Goal: Task Accomplishment & Management: Manage account settings

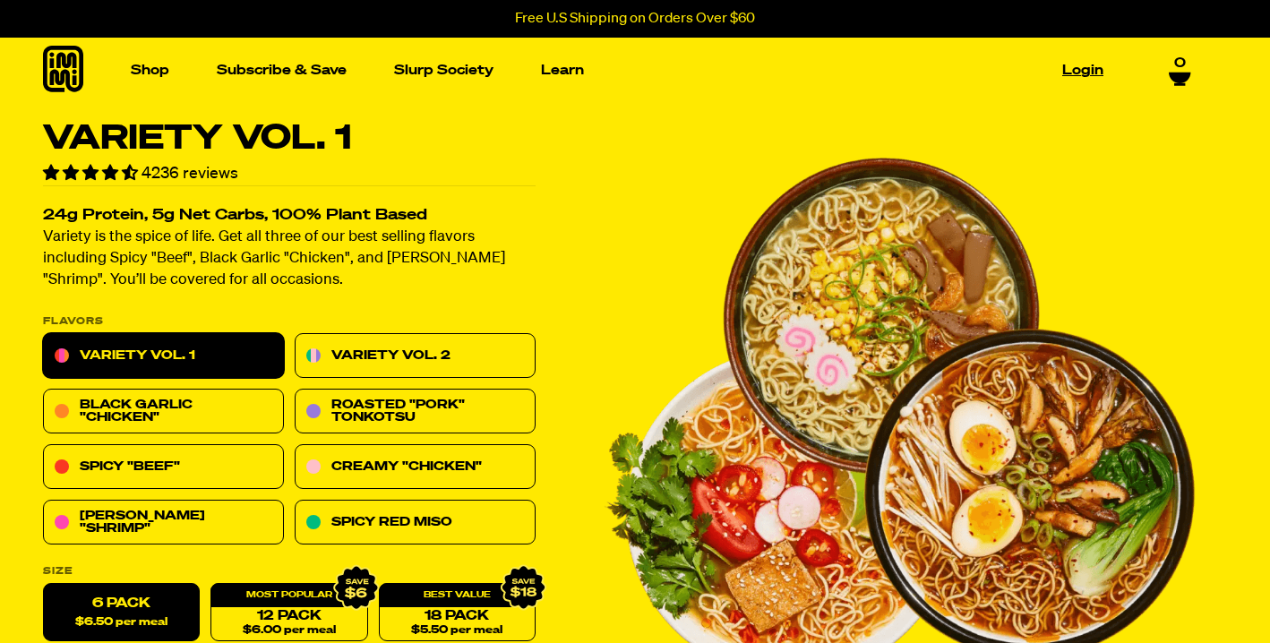
click at [1076, 73] on link "Login" at bounding box center [1083, 70] width 56 height 28
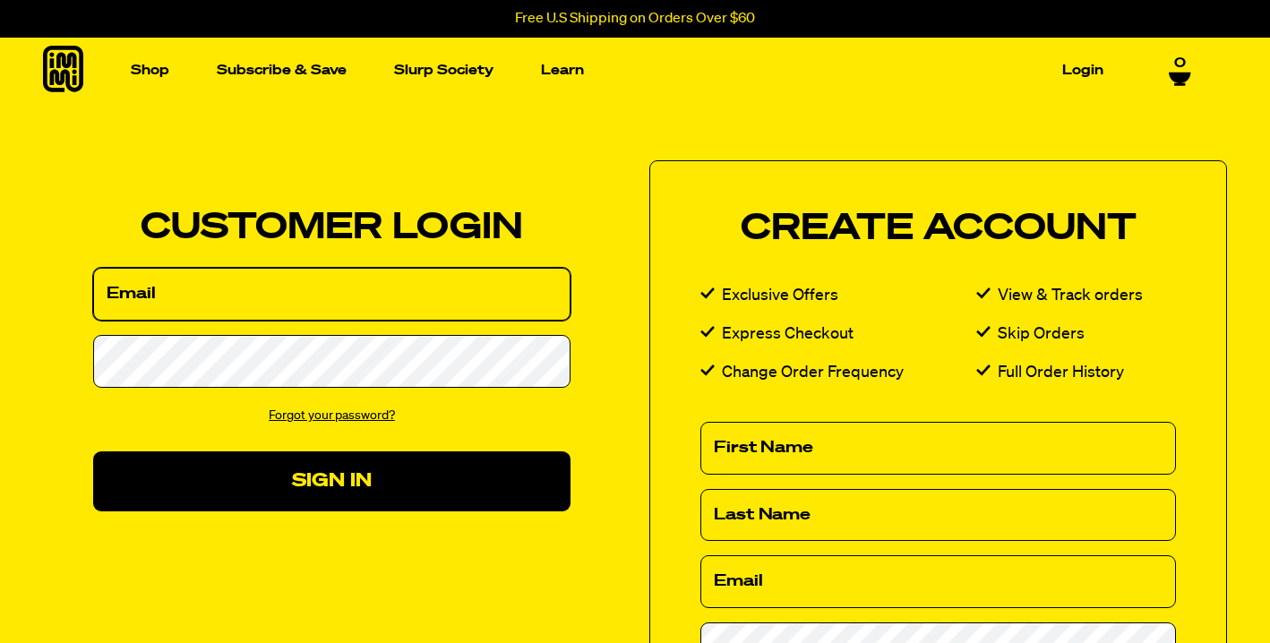
click at [365, 300] on input "Email" at bounding box center [331, 294] width 477 height 53
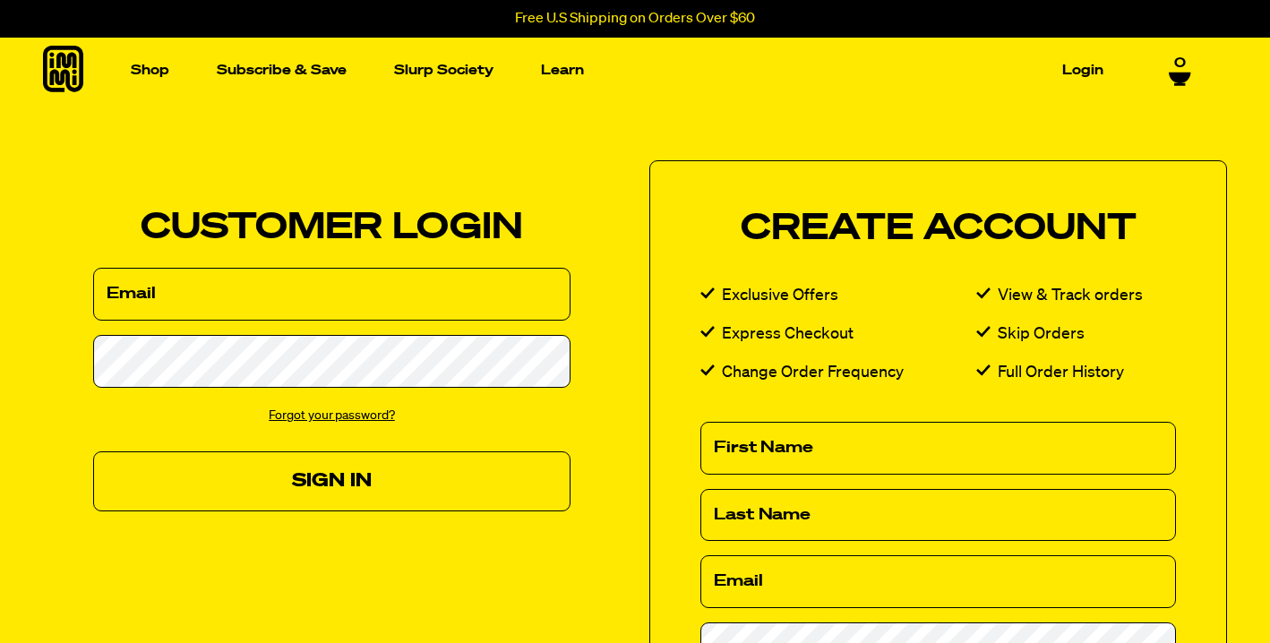
click at [315, 490] on button "Sign In" at bounding box center [331, 481] width 477 height 60
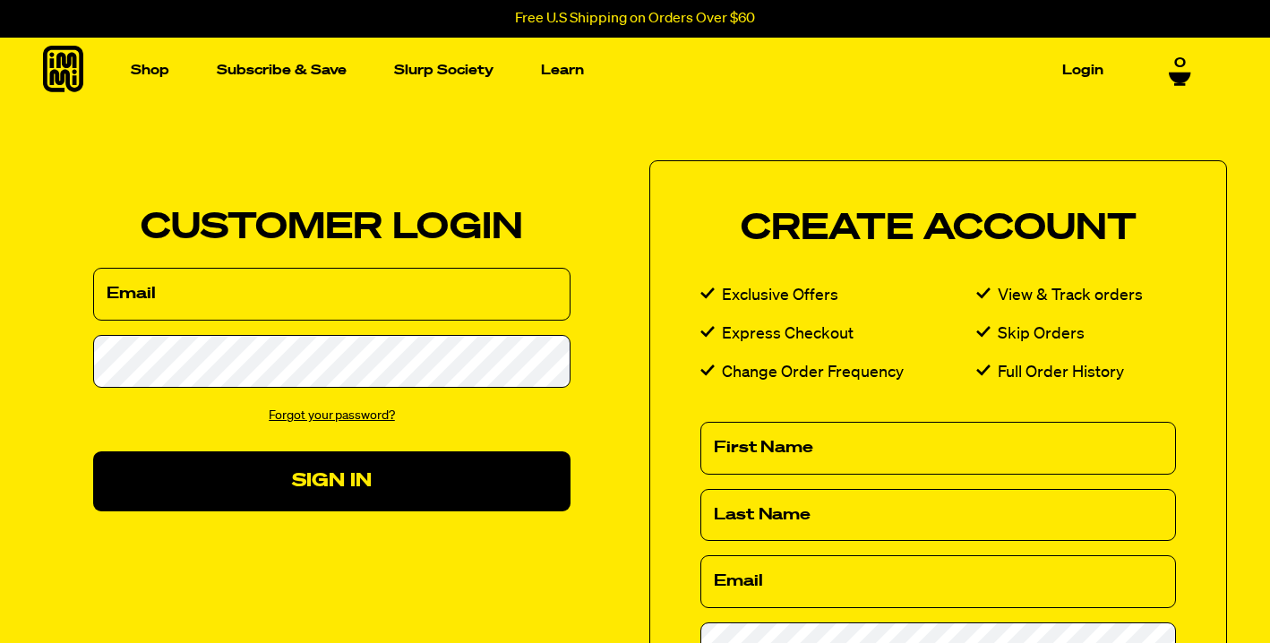
click at [585, 208] on div "We've sent you an email with a link to update your password. Customer Login Ema…" at bounding box center [332, 360] width 578 height 401
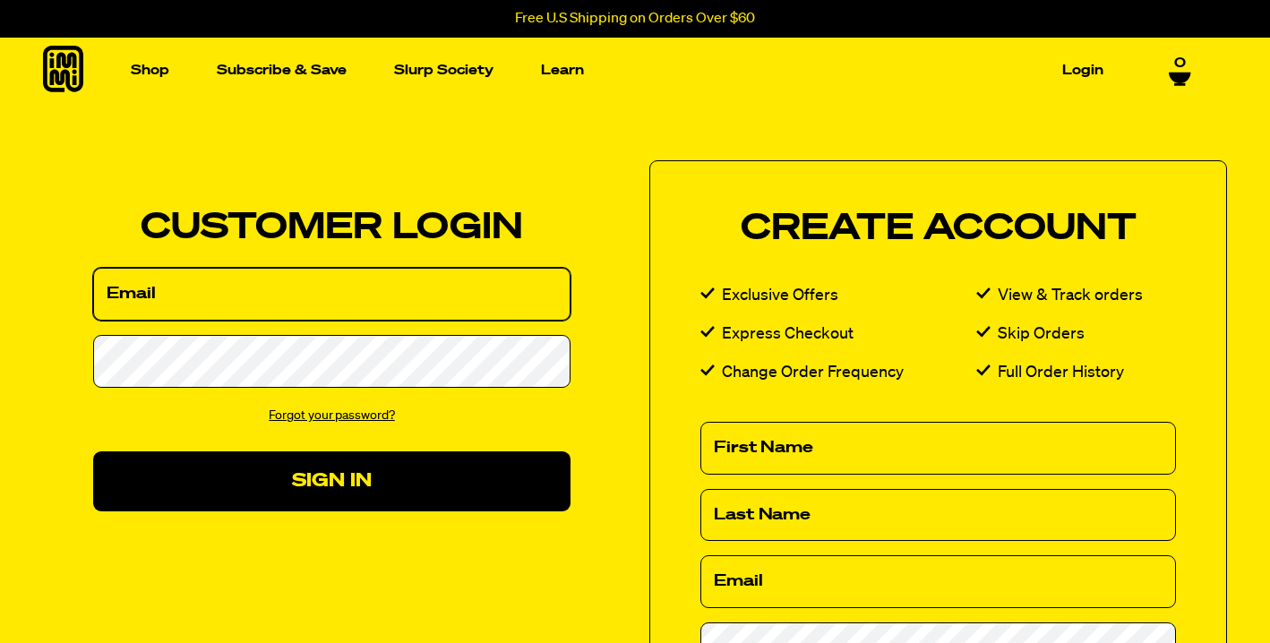
click at [313, 300] on input "Email" at bounding box center [331, 294] width 477 height 53
type input "mridulas@marshall.usc.edu"
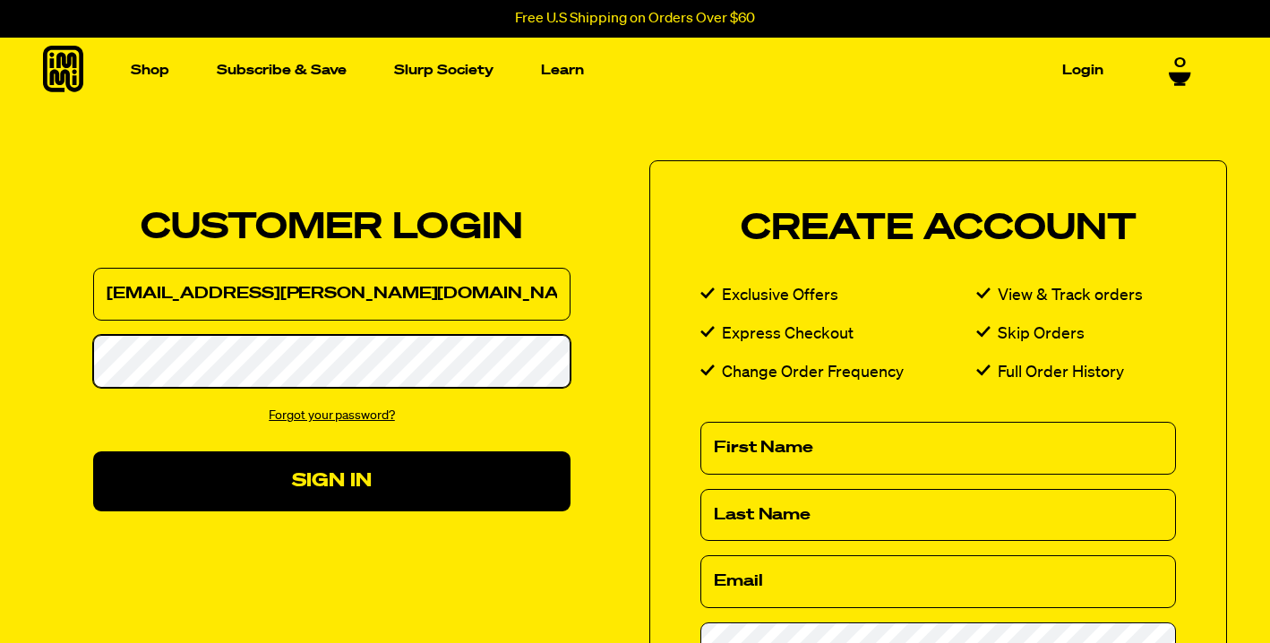
click at [93, 451] on button "Sign In" at bounding box center [331, 481] width 477 height 60
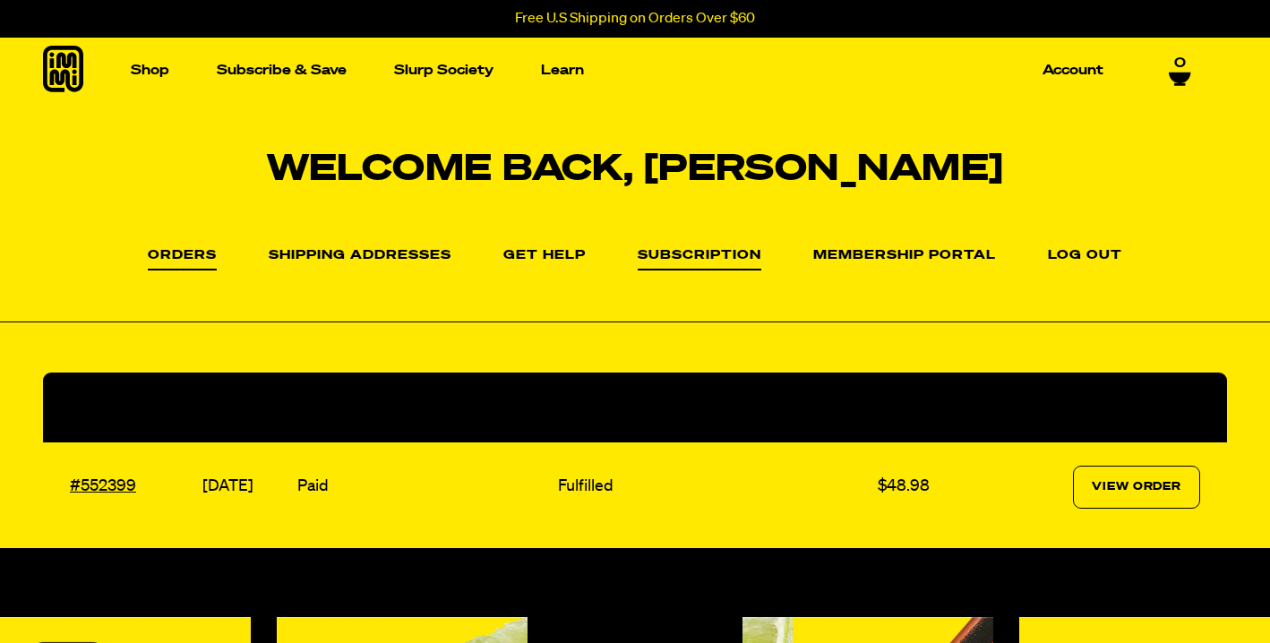
click at [676, 262] on link "Subscription" at bounding box center [700, 259] width 124 height 21
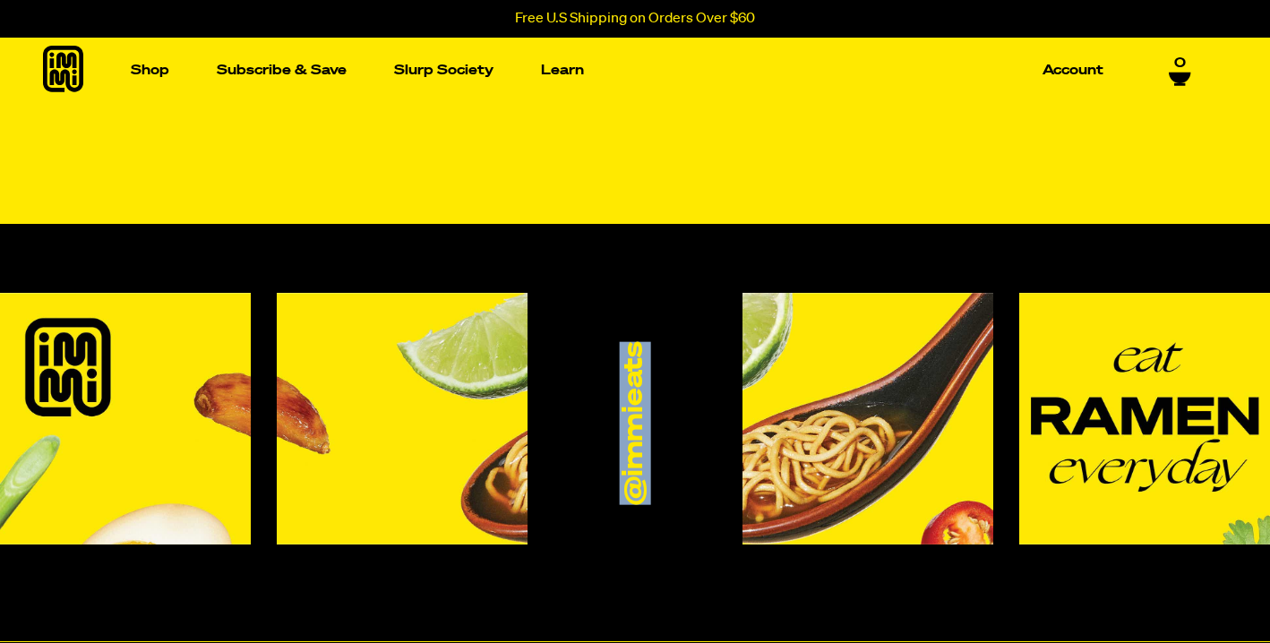
click at [642, 502] on div "@immieats" at bounding box center [635, 436] width 1270 height 286
click at [648, 552] on div "@immieats" at bounding box center [635, 436] width 1270 height 286
click at [1064, 77] on link "Account" at bounding box center [1072, 70] width 75 height 28
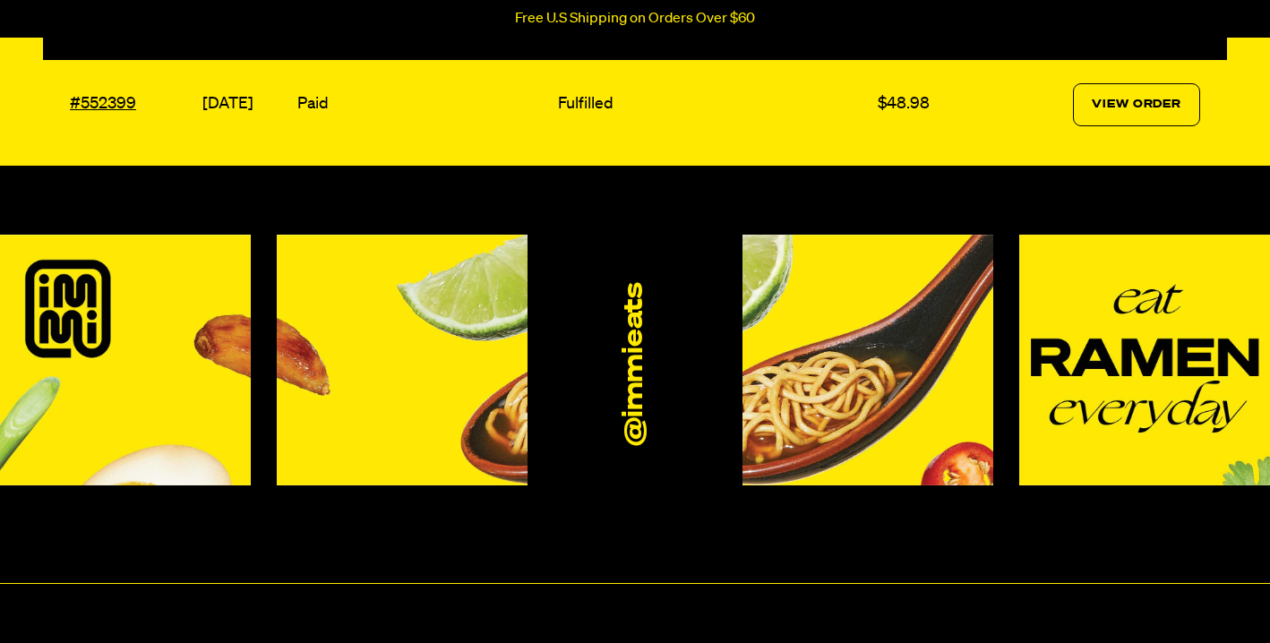
scroll to position [399, 0]
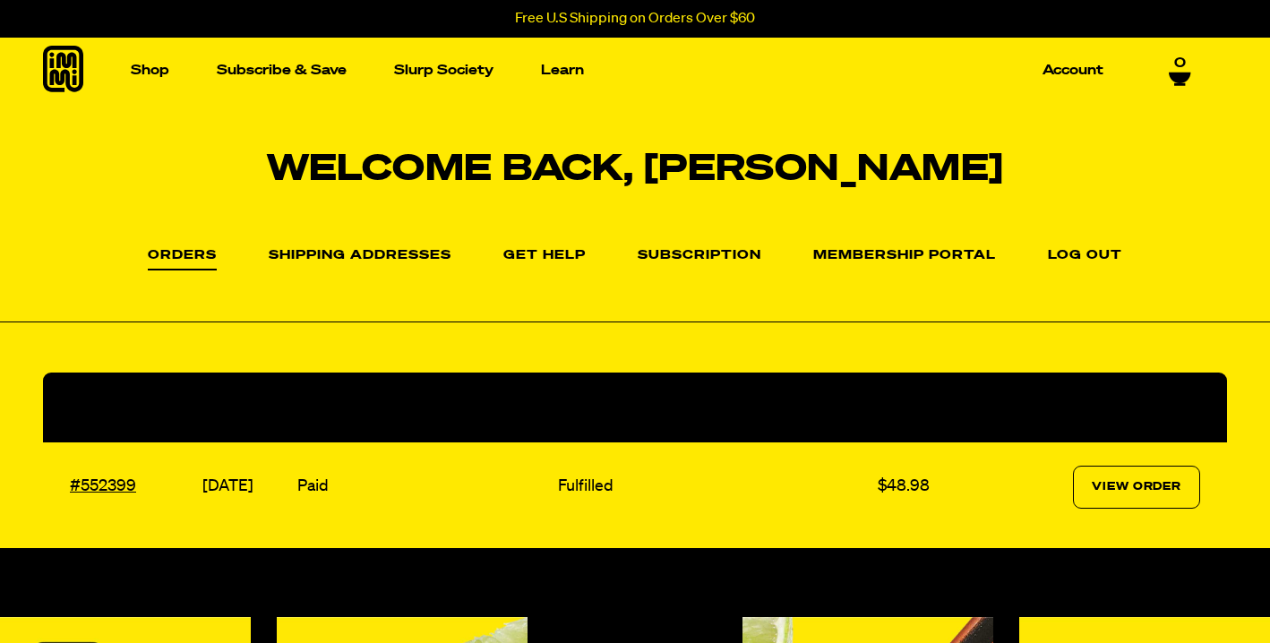
scroll to position [49, 0]
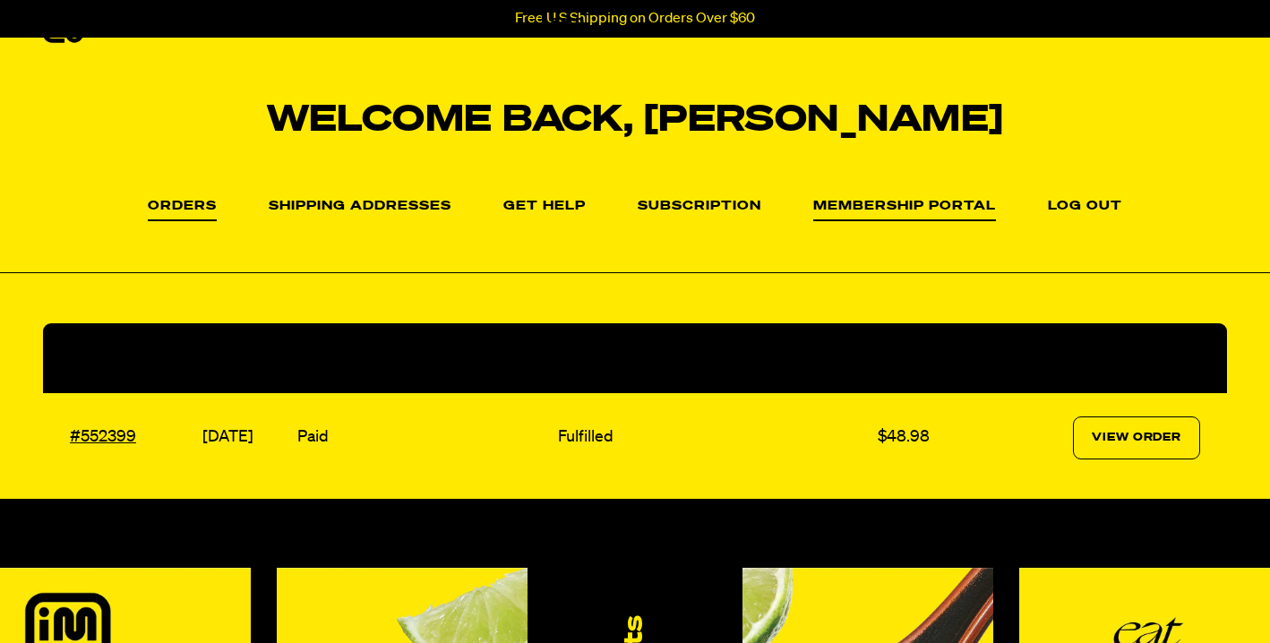
click at [879, 206] on link "Membership Portal" at bounding box center [904, 210] width 183 height 21
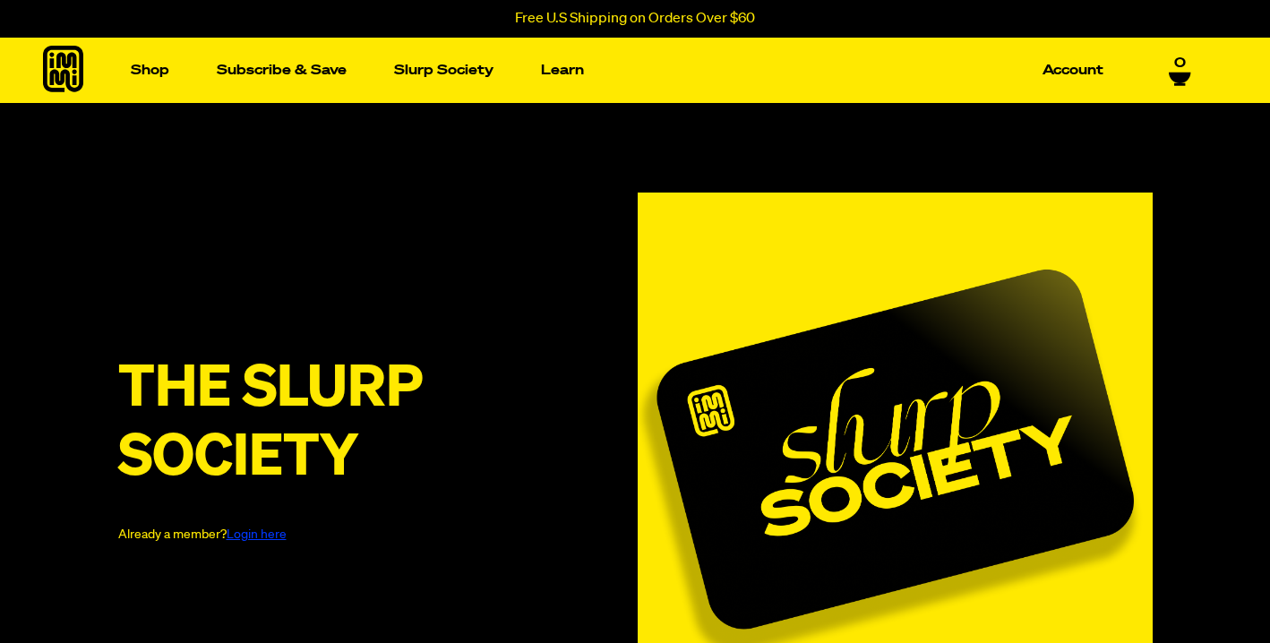
click at [244, 540] on link "Login here" at bounding box center [257, 534] width 60 height 13
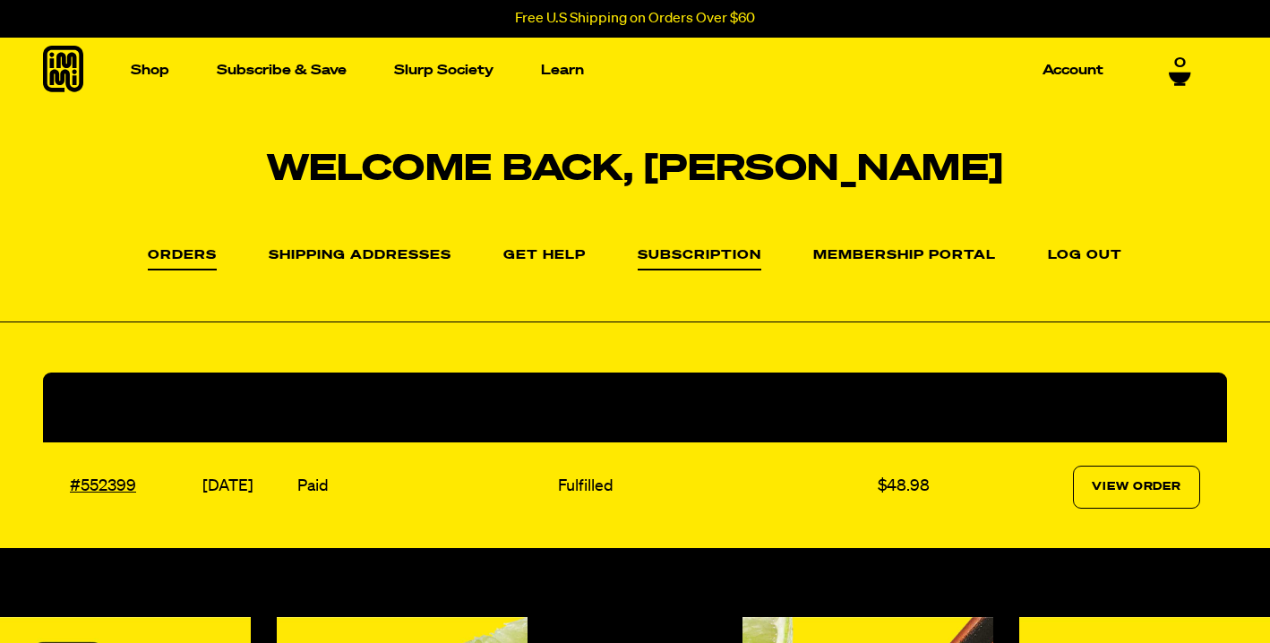
click at [678, 261] on link "Subscription" at bounding box center [700, 259] width 124 height 21
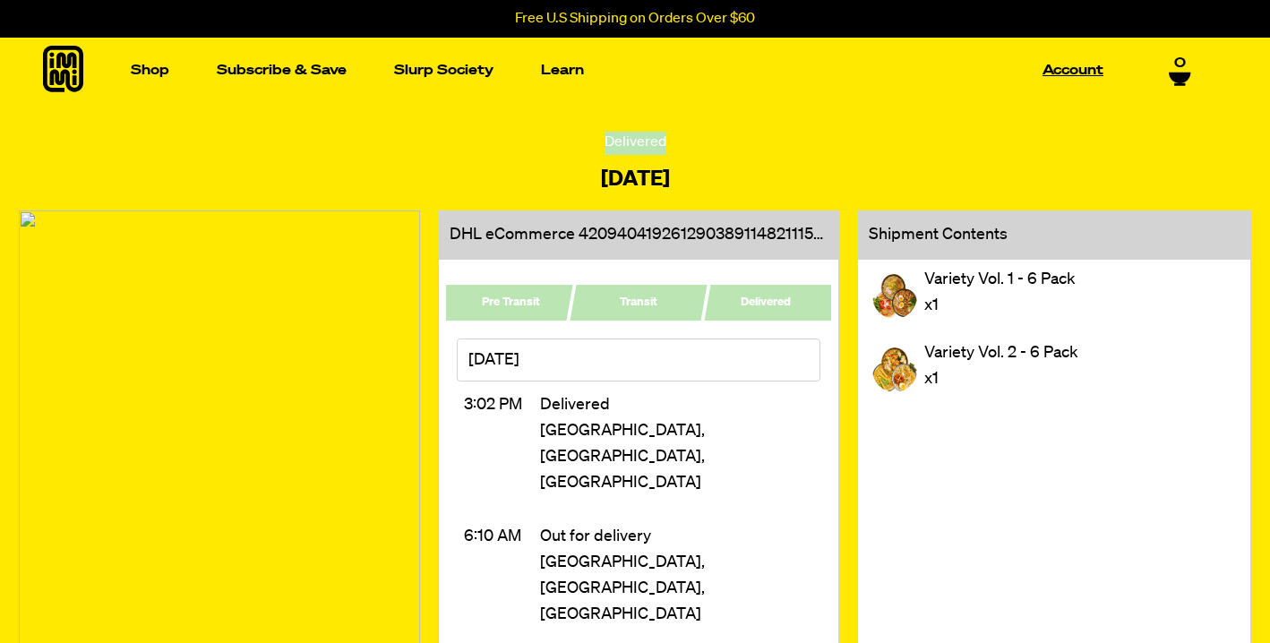
click at [1068, 72] on link "Account" at bounding box center [1072, 70] width 75 height 28
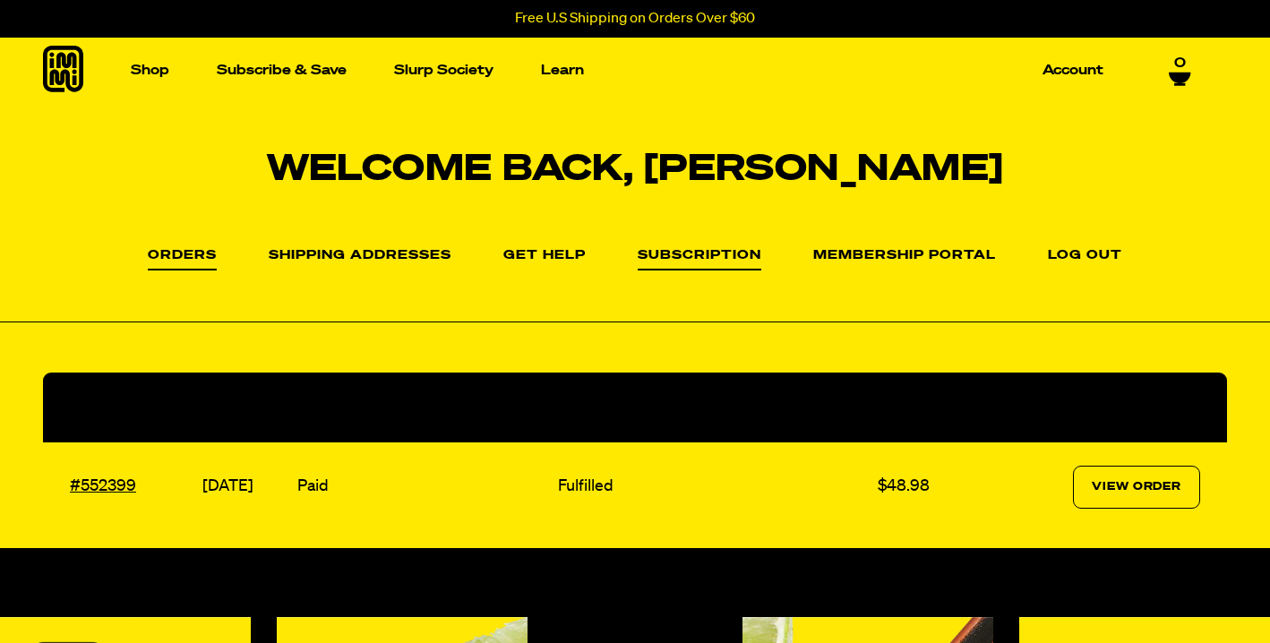
click at [728, 253] on link "Subscription" at bounding box center [700, 259] width 124 height 21
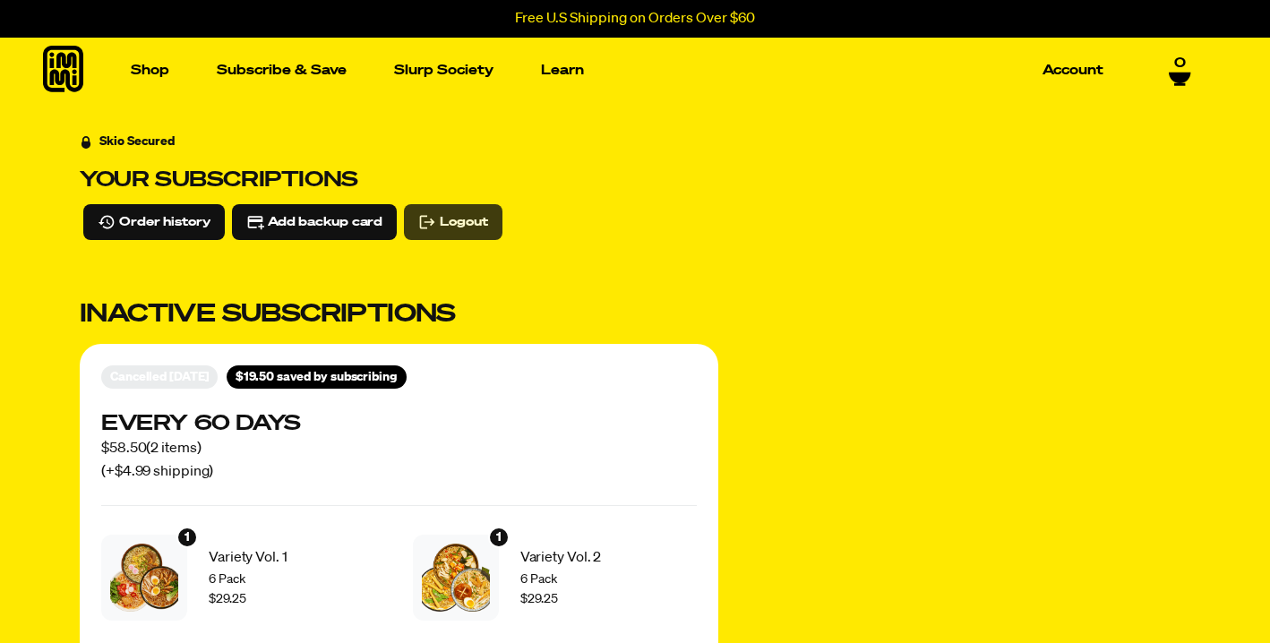
click at [464, 219] on span "Logout" at bounding box center [463, 222] width 47 height 20
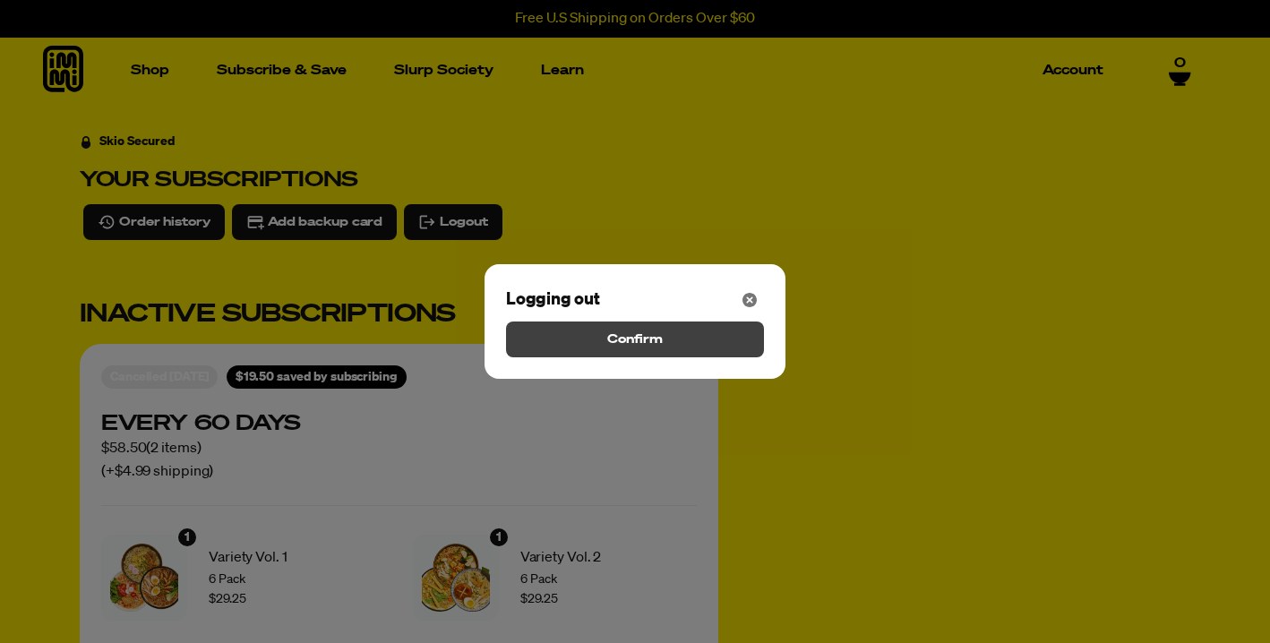
click at [620, 345] on span "Confirm" at bounding box center [635, 340] width 56 height 20
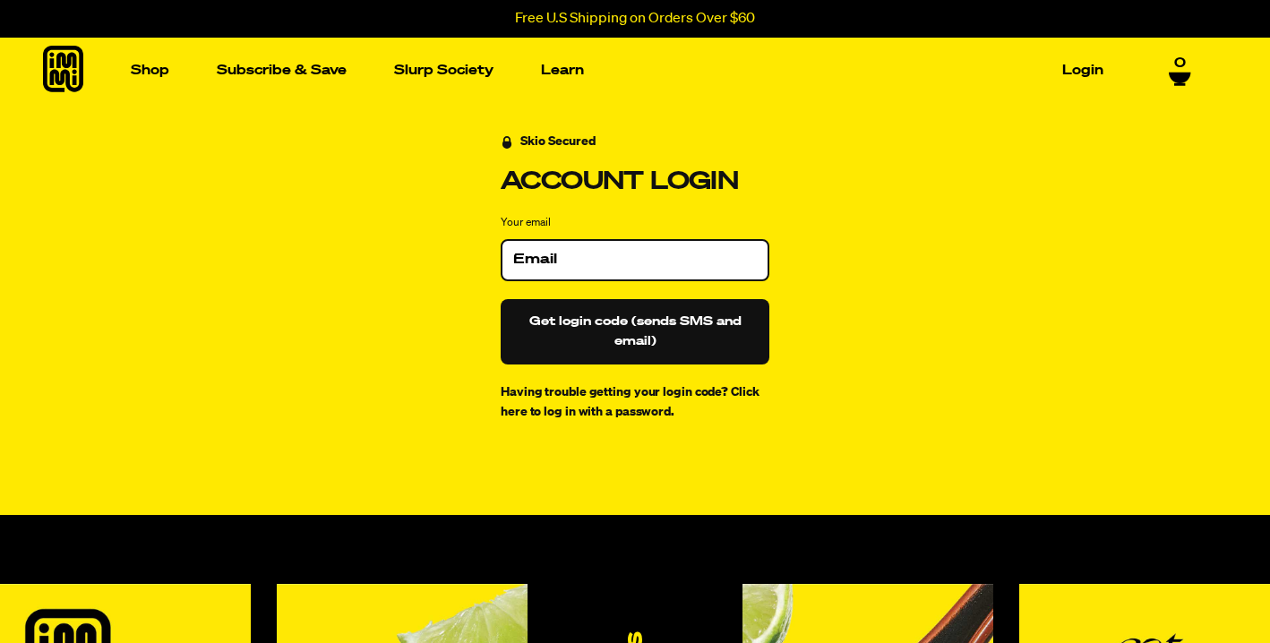
click at [554, 261] on input "Your email" at bounding box center [635, 260] width 244 height 18
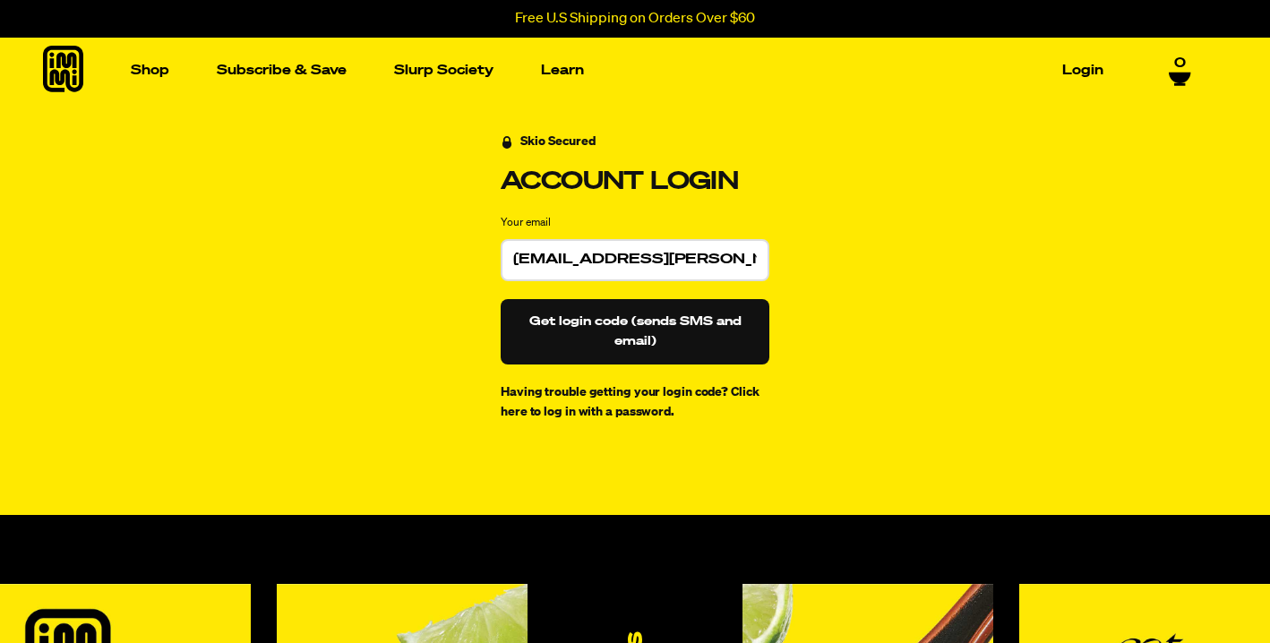
click at [599, 339] on button "Get login code (sends SMS and email)" at bounding box center [635, 331] width 269 height 65
click at [812, 312] on div "Skio Secured Account Login Your email [EMAIL_ADDRESS][PERSON_NAME][DOMAIN_NAME]…" at bounding box center [635, 277] width 1111 height 290
click at [723, 260] on input "mridulas@marshall.usc.edu" at bounding box center [635, 260] width 244 height 18
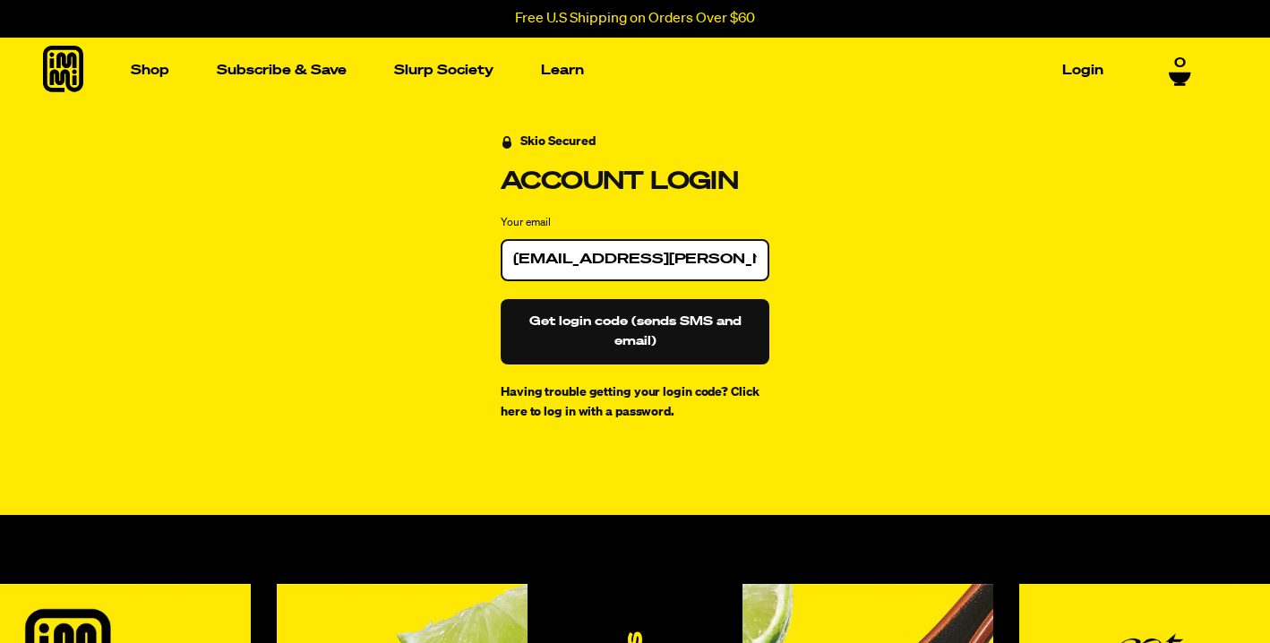
type input "singhalmridula11@gmail.com"
click at [623, 333] on button "Get login code (sends SMS and email)" at bounding box center [635, 331] width 269 height 65
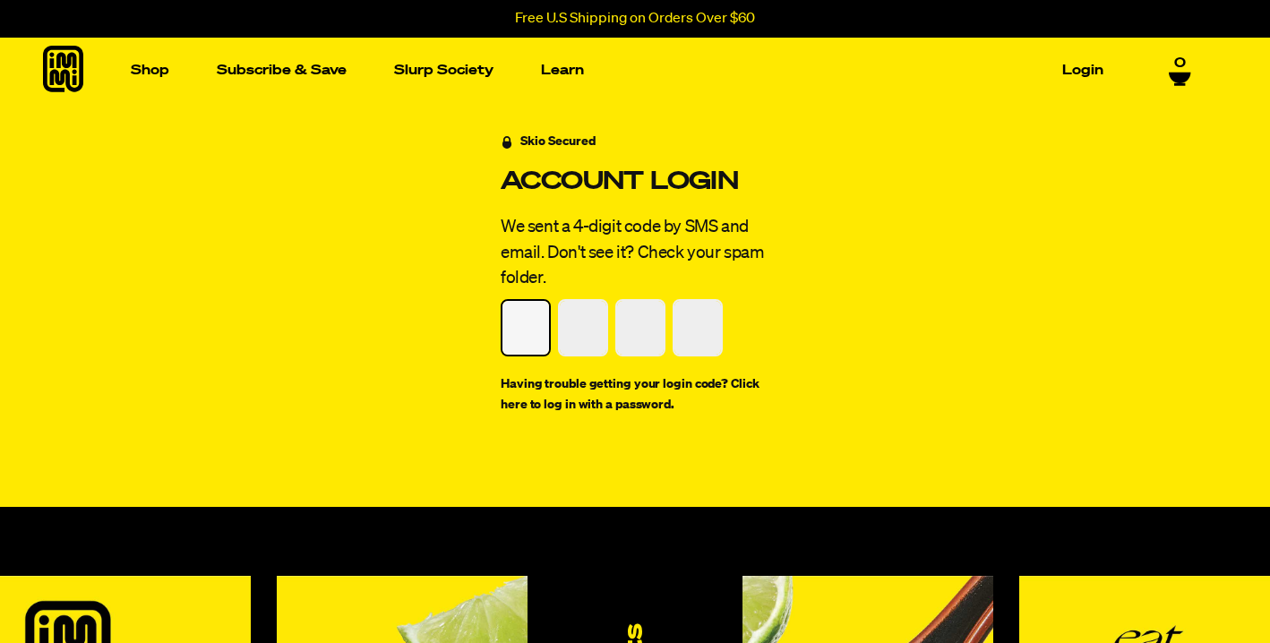
type input "8"
type input "1"
type input "5"
type input "1"
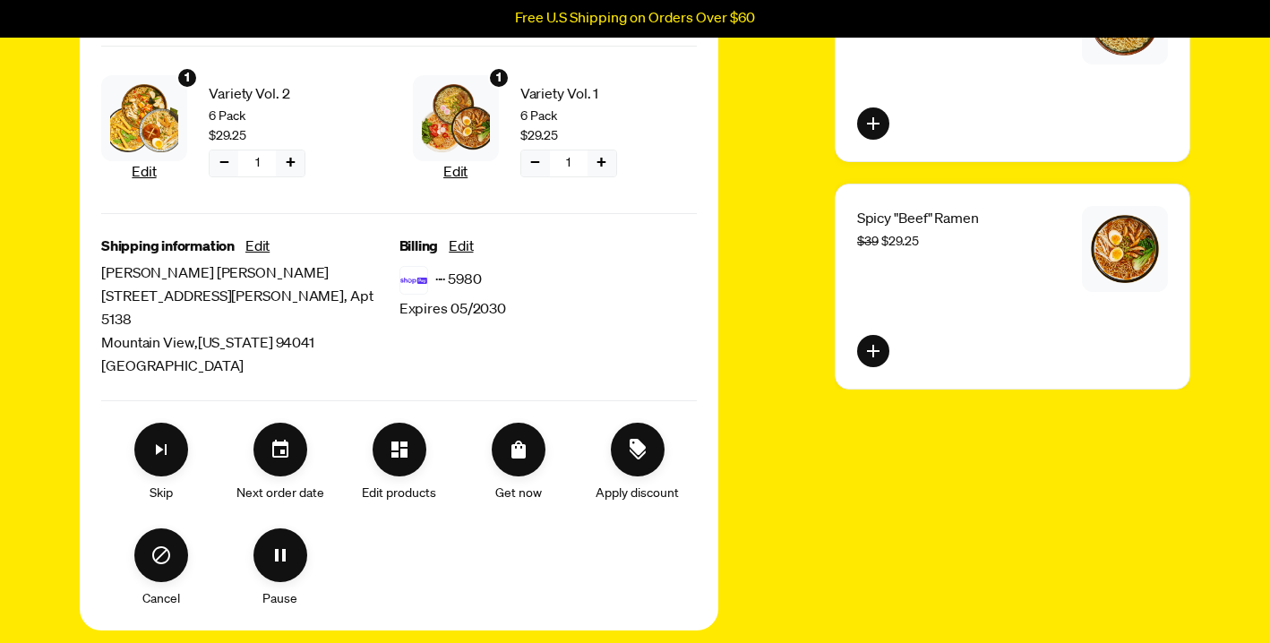
scroll to position [490, 0]
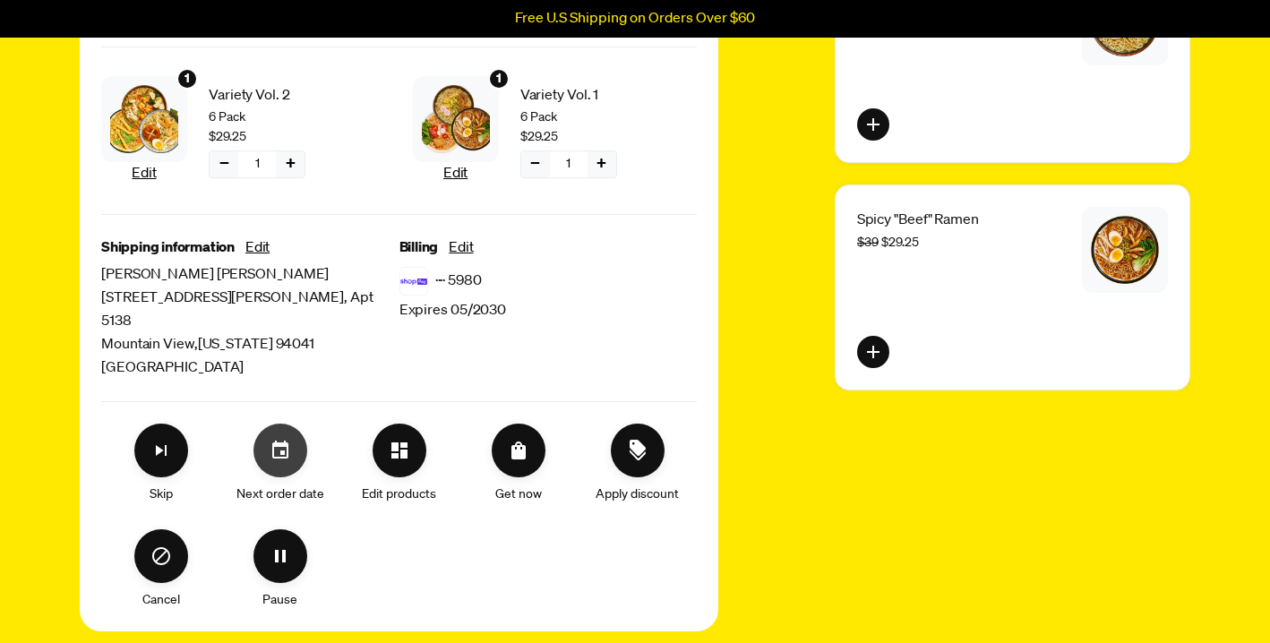
click at [277, 440] on icon "Set your next order date" at bounding box center [280, 450] width 21 height 21
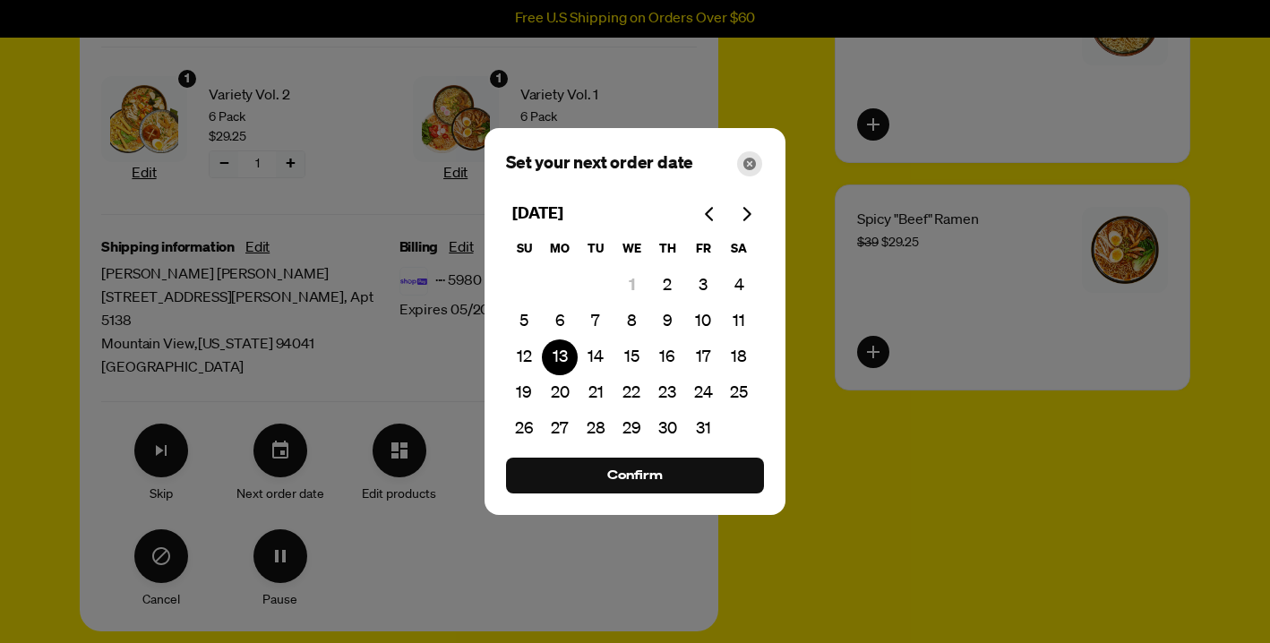
click at [747, 162] on icon "Close" at bounding box center [749, 164] width 13 height 13
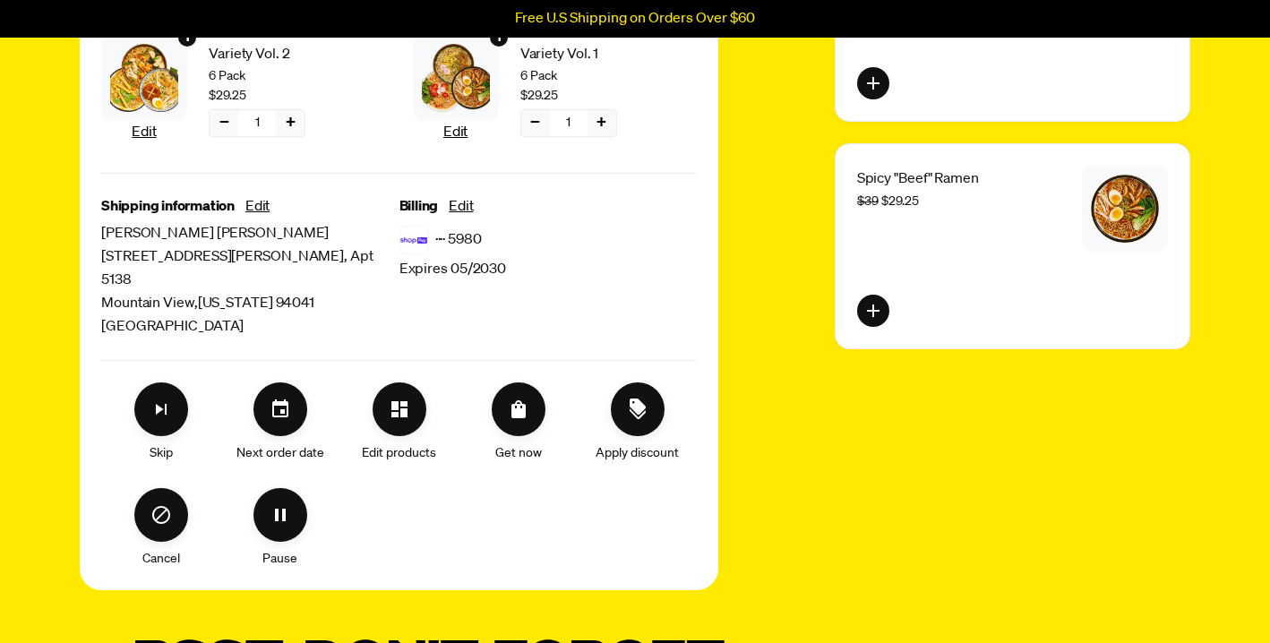
scroll to position [552, 0]
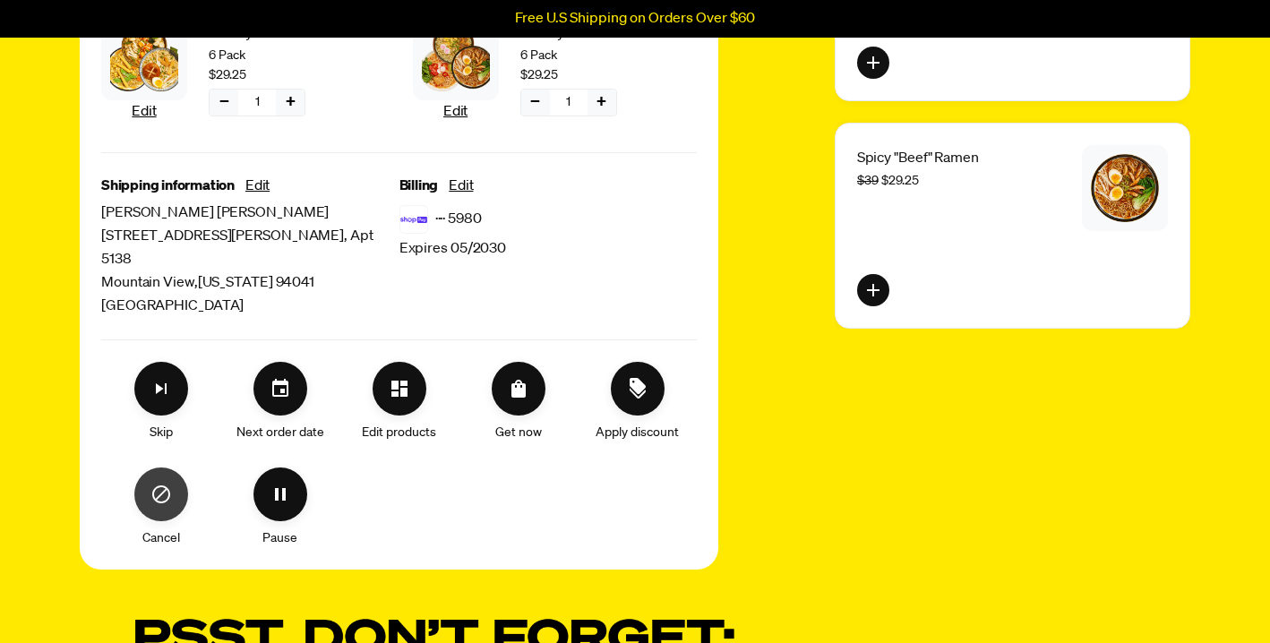
click at [149, 470] on button "Cancel" at bounding box center [161, 494] width 54 height 54
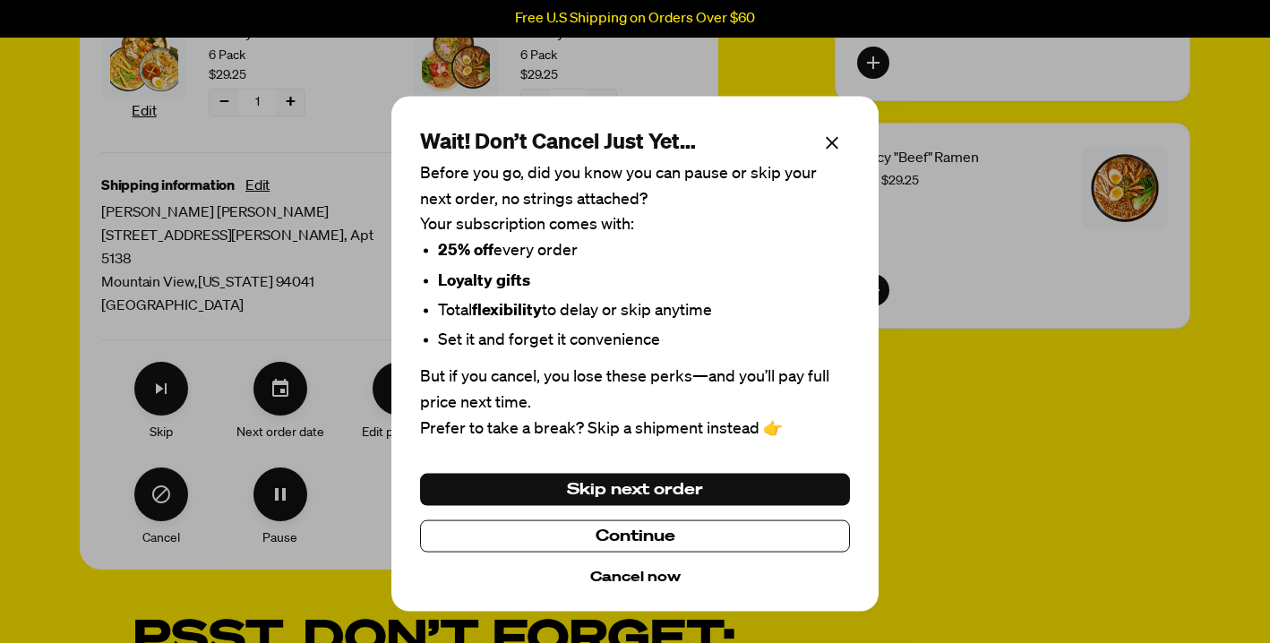
click at [634, 575] on button "Cancel now" at bounding box center [635, 578] width 90 height 23
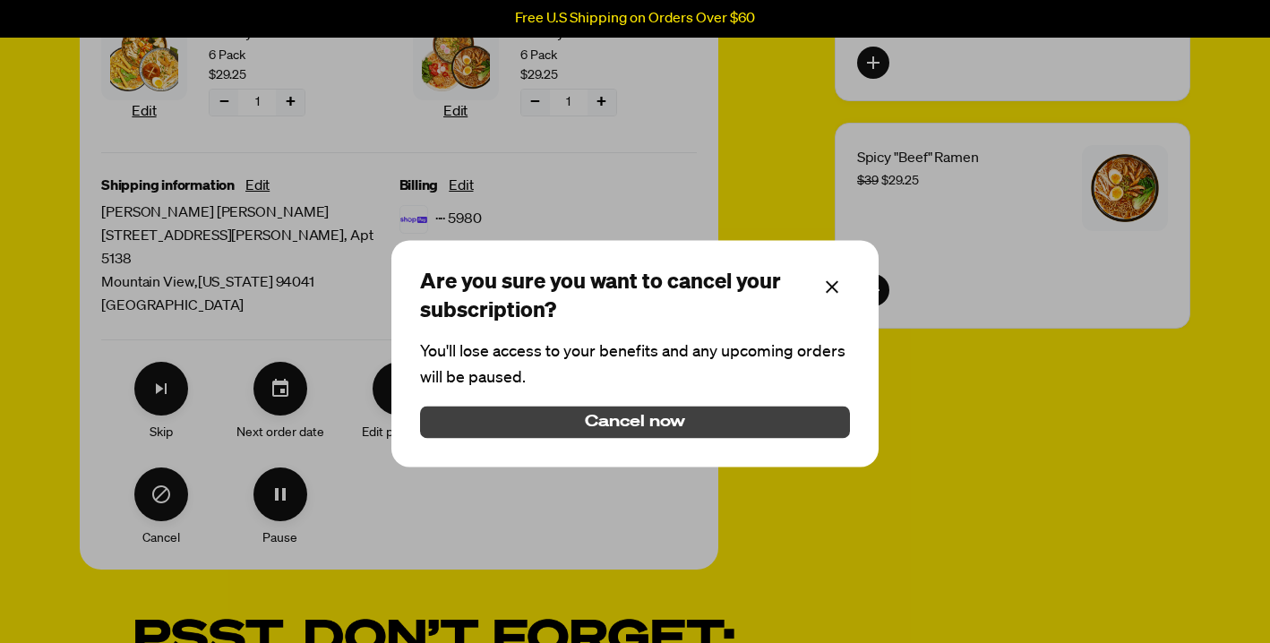
click at [607, 421] on span "Cancel now" at bounding box center [634, 422] width 99 height 20
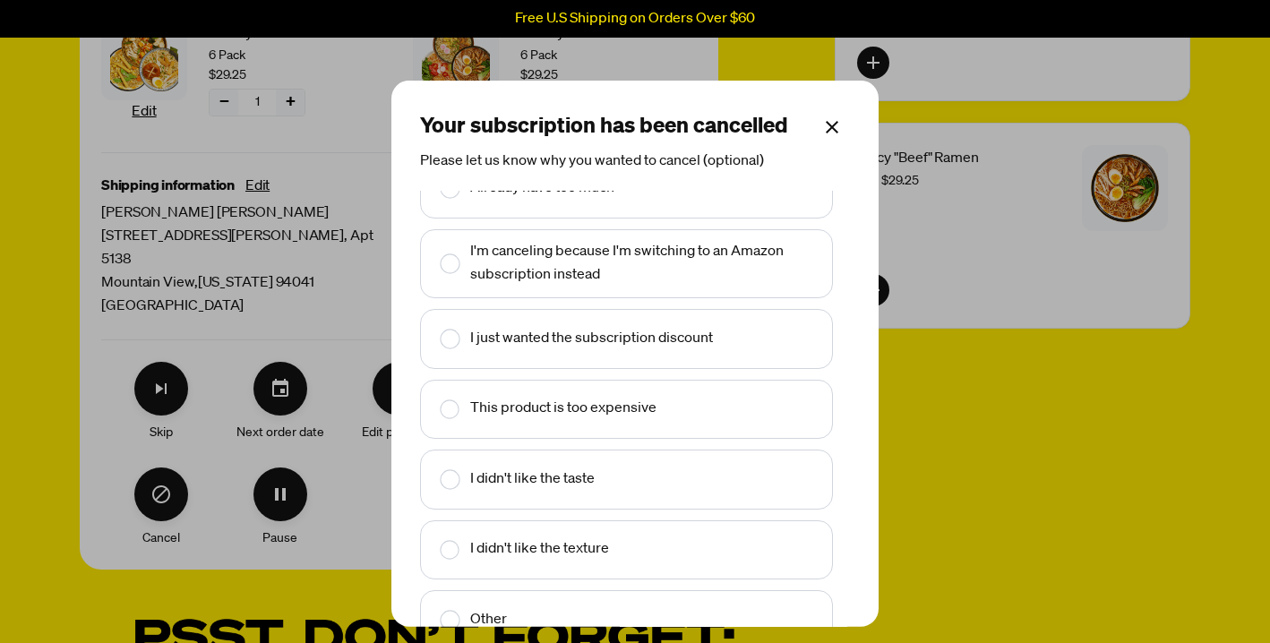
scroll to position [43, 0]
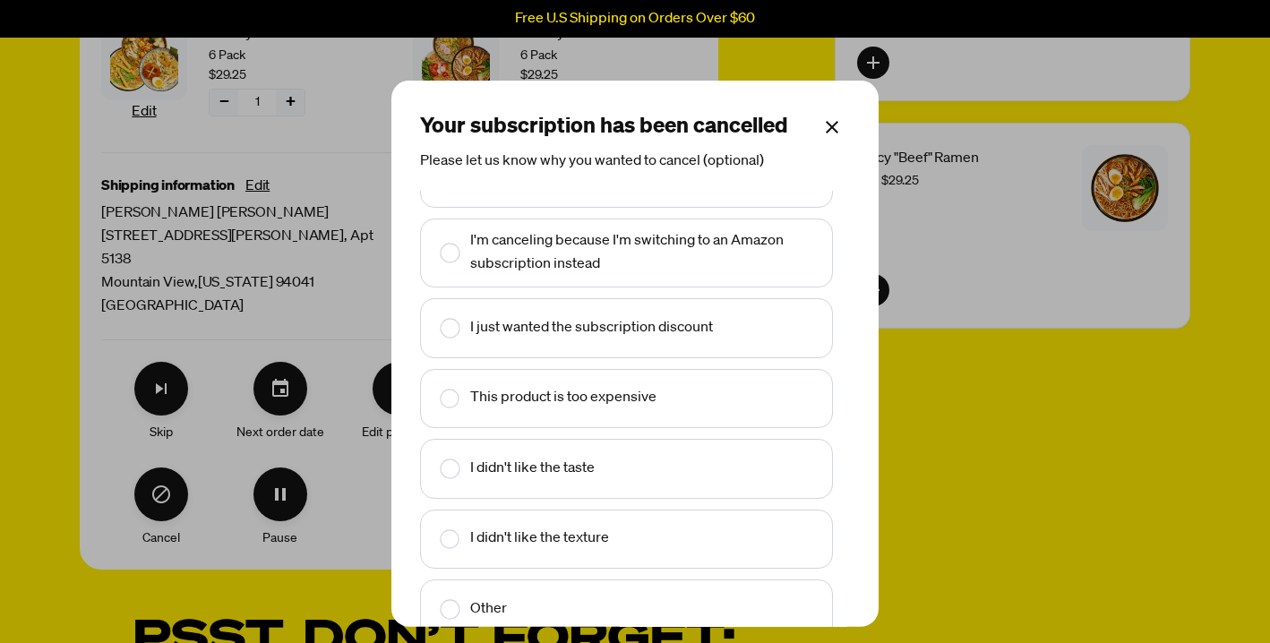
click at [570, 388] on text "This product is too expensive" at bounding box center [563, 398] width 186 height 23
checkbox input "true"
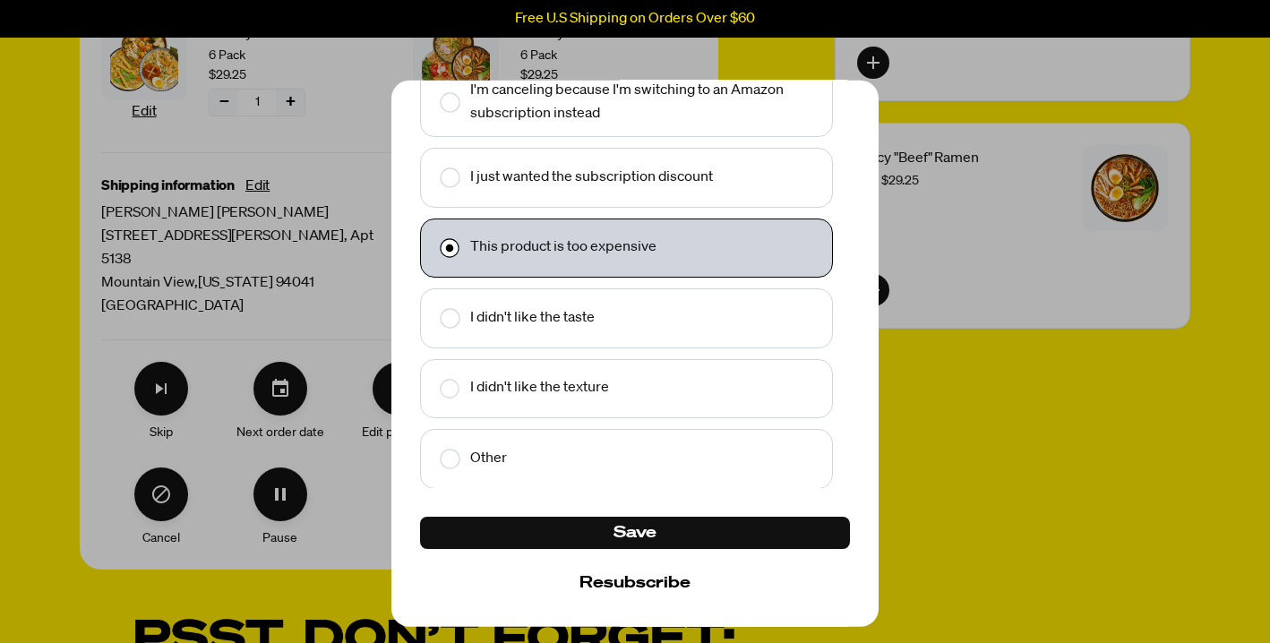
scroll to position [153, 0]
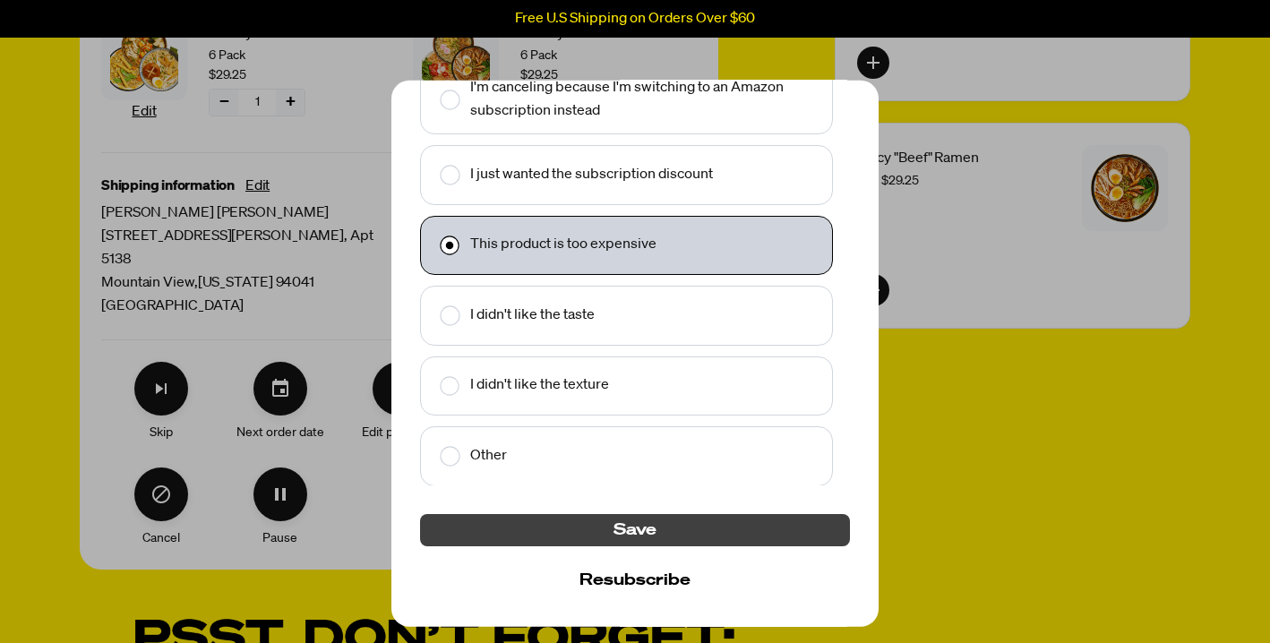
click at [605, 532] on button "Save" at bounding box center [635, 530] width 430 height 32
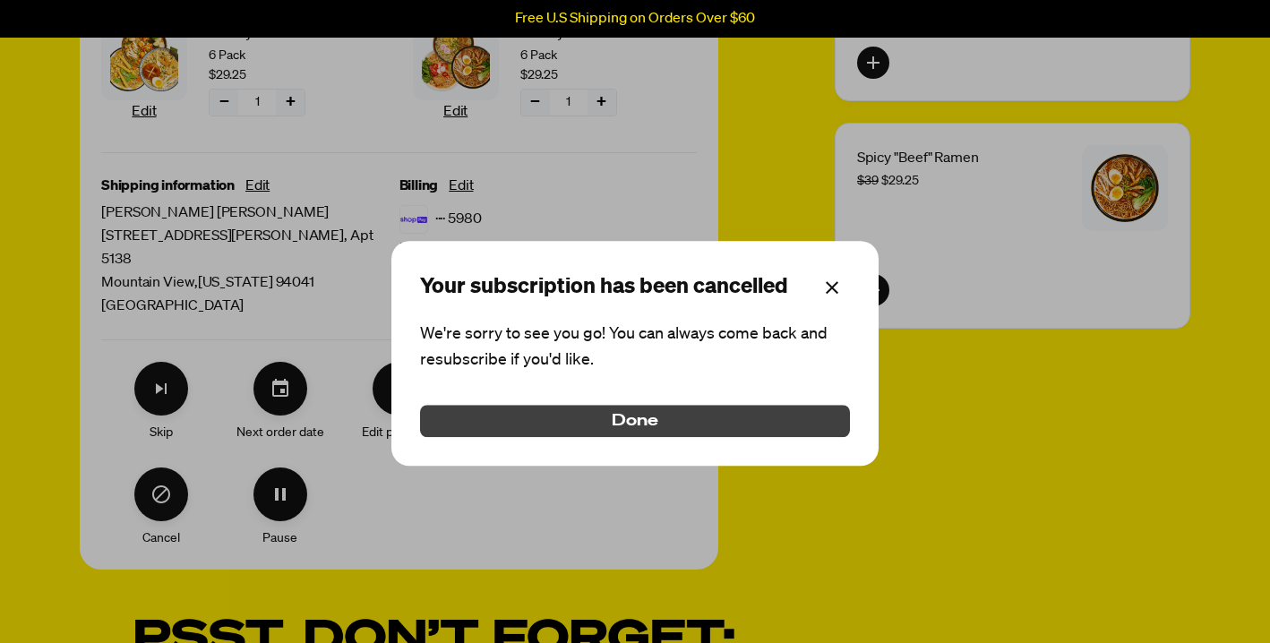
click at [630, 417] on span "Done" at bounding box center [635, 422] width 47 height 20
